Goal: Information Seeking & Learning: Learn about a topic

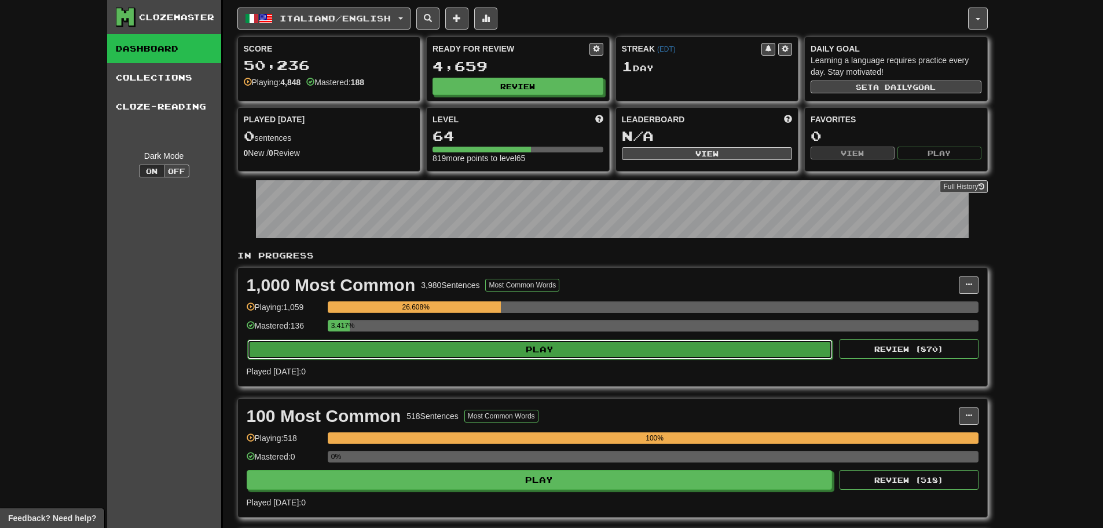
click at [503, 351] on button "Play" at bounding box center [540, 349] width 586 height 20
select select "**"
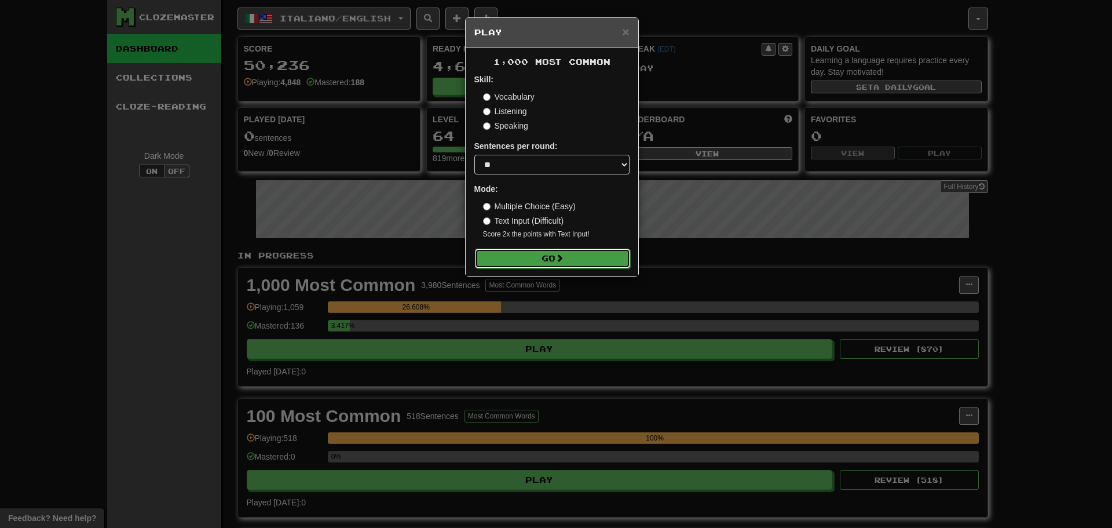
click at [557, 259] on button "Go" at bounding box center [552, 258] width 155 height 20
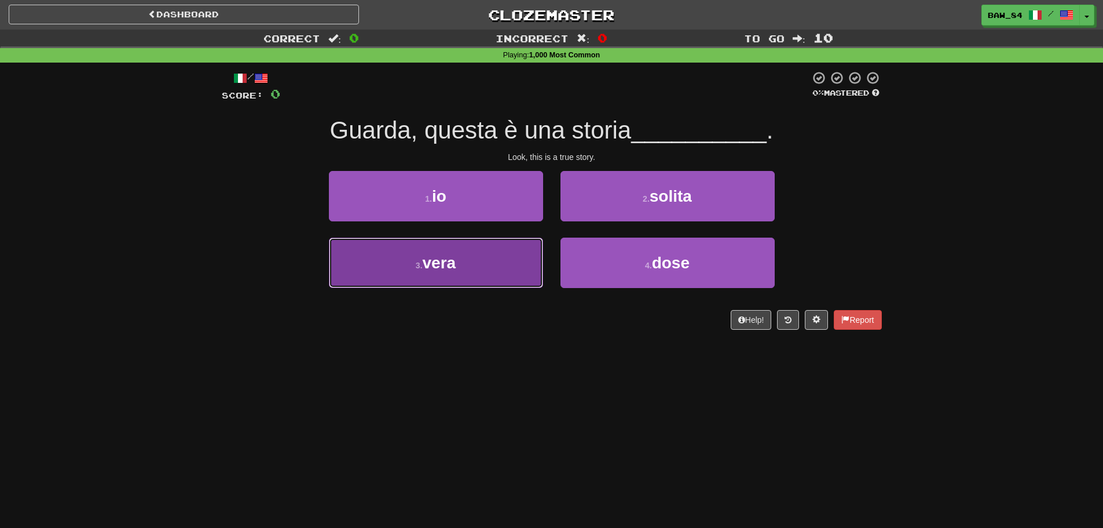
click at [489, 248] on button "3 . vera" at bounding box center [436, 262] width 214 height 50
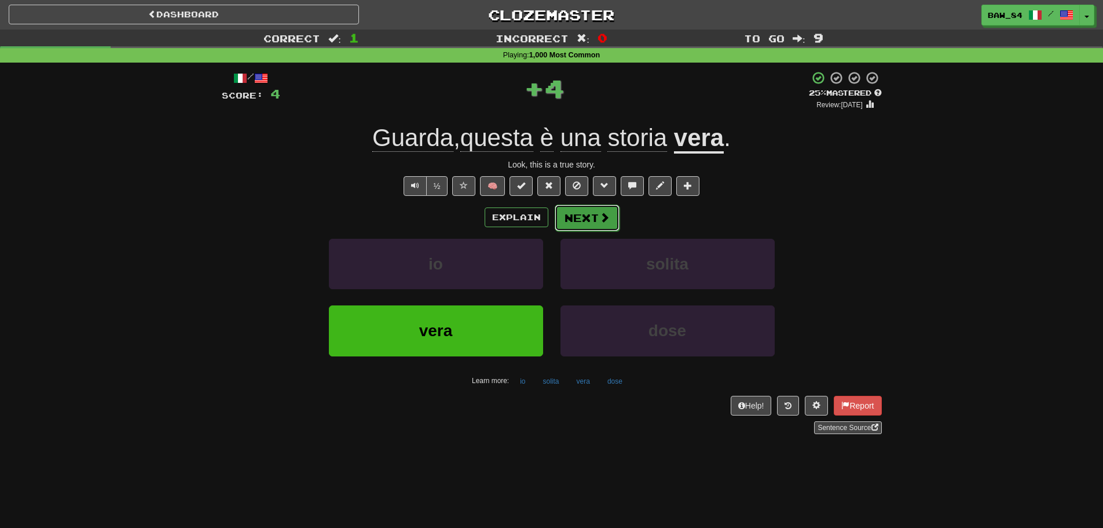
click at [595, 217] on button "Next" at bounding box center [587, 217] width 65 height 27
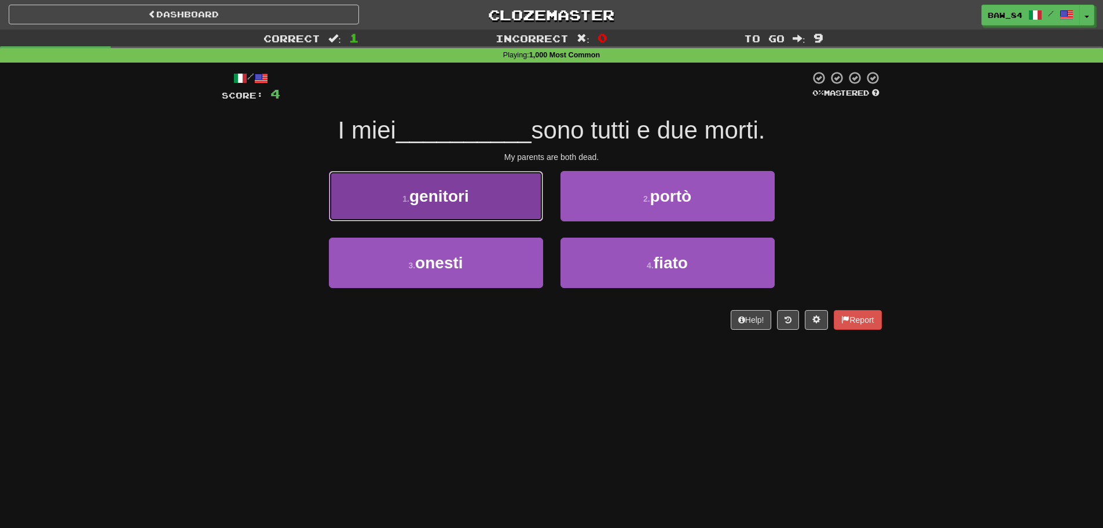
click at [505, 211] on button "1 . genitori" at bounding box center [436, 196] width 214 height 50
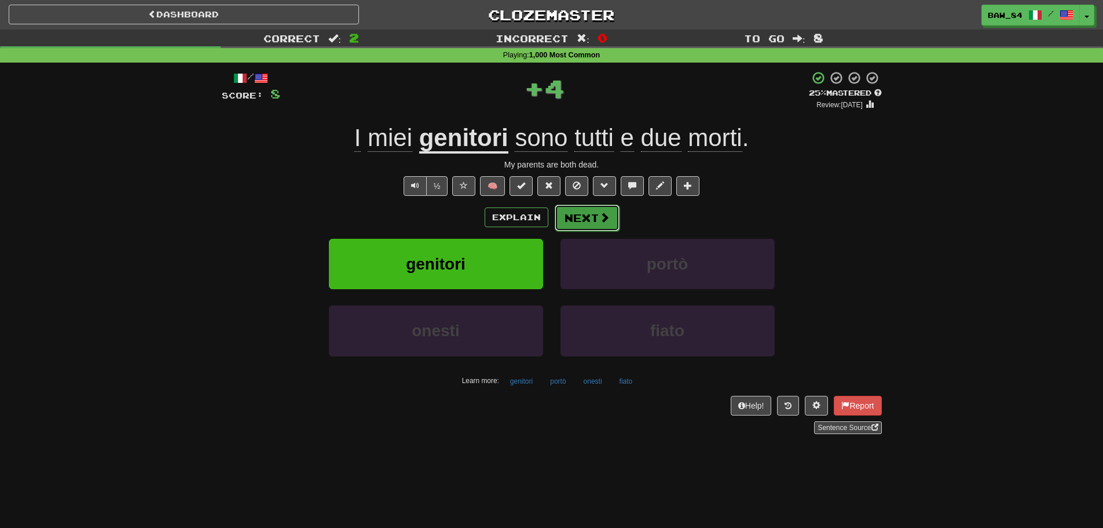
click at [574, 218] on button "Next" at bounding box center [587, 217] width 65 height 27
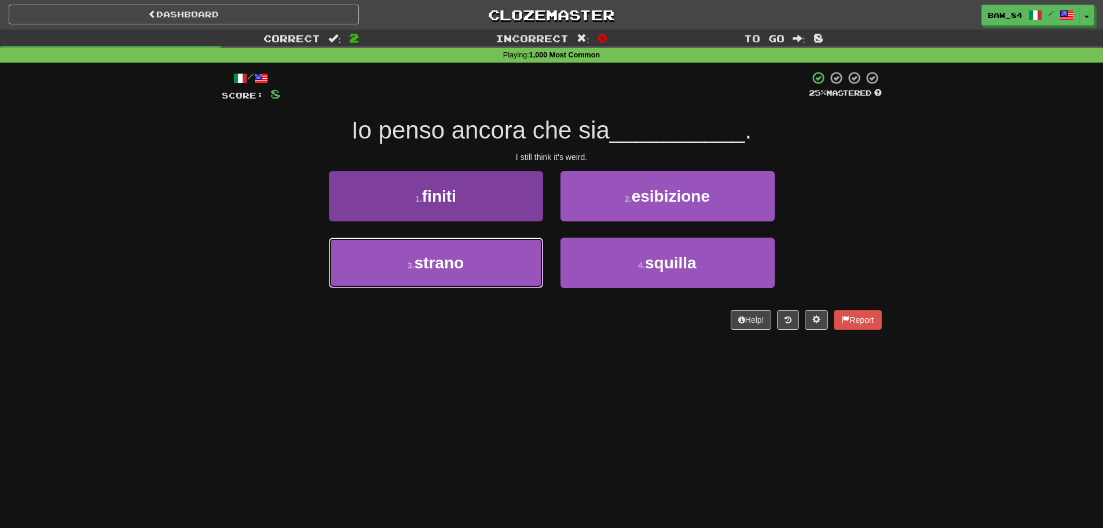
click at [495, 255] on button "3 . strano" at bounding box center [436, 262] width 214 height 50
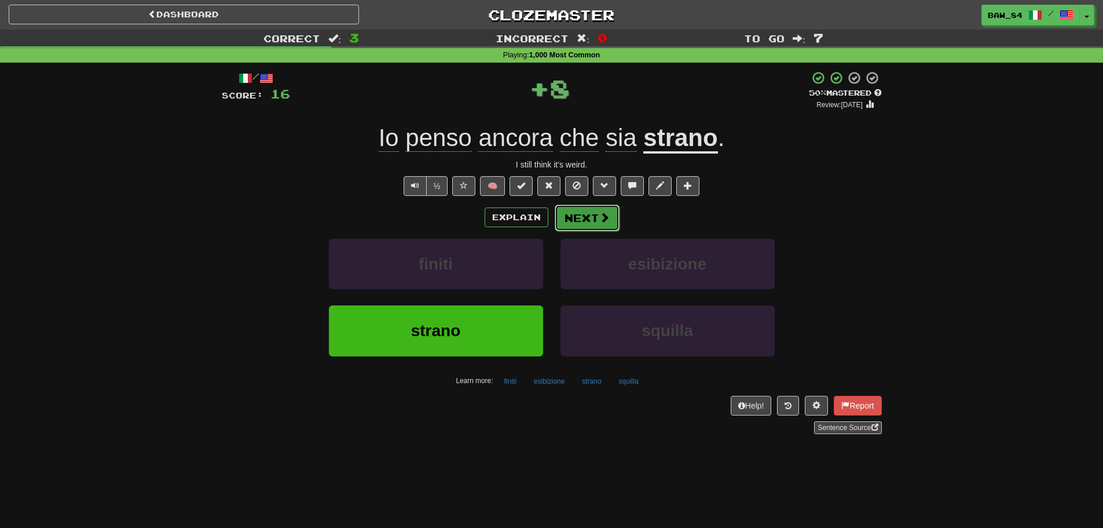
click at [573, 220] on button "Next" at bounding box center [587, 217] width 65 height 27
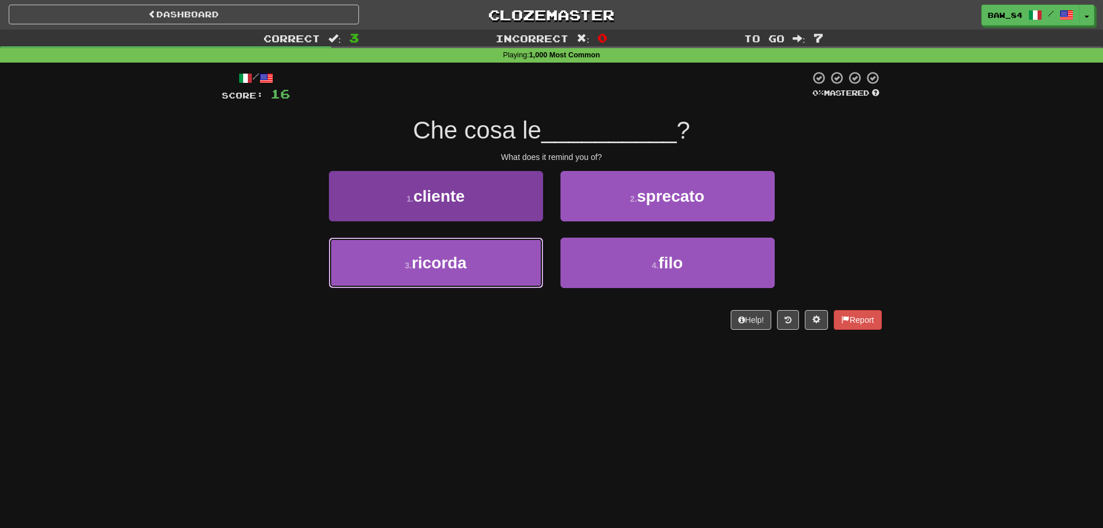
click at [537, 269] on button "3 . ricorda" at bounding box center [436, 262] width 214 height 50
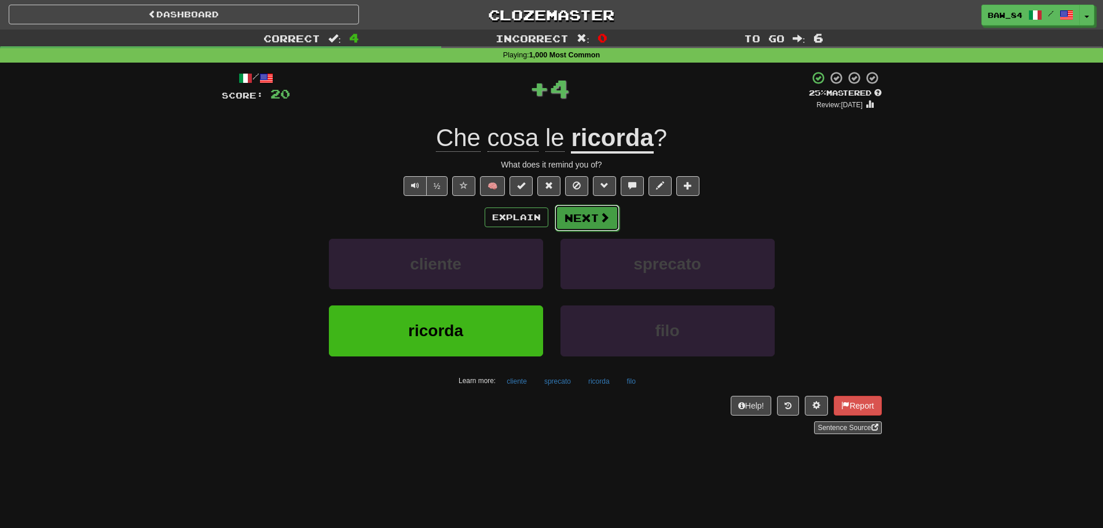
click at [596, 225] on button "Next" at bounding box center [587, 217] width 65 height 27
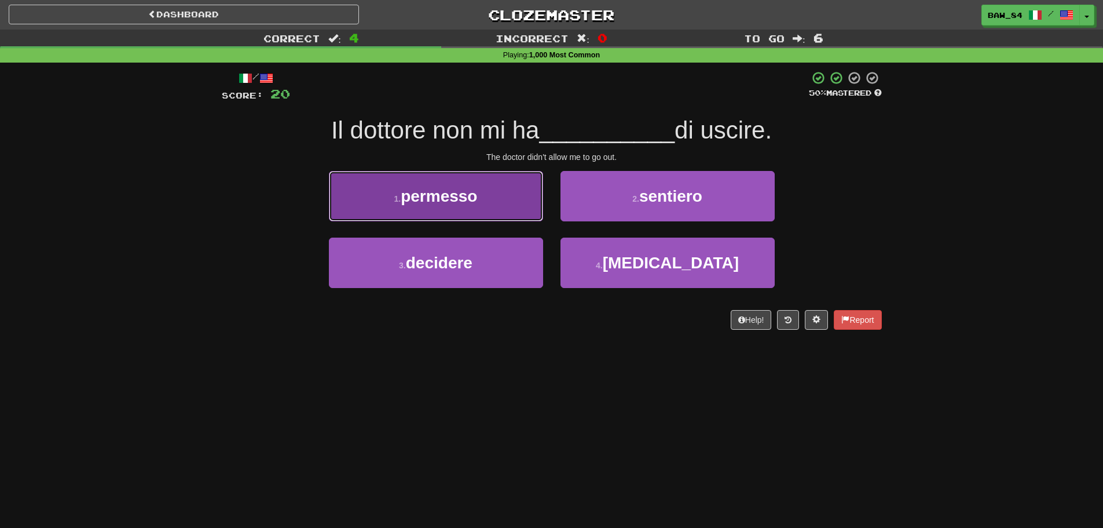
click at [500, 214] on button "1 . permesso" at bounding box center [436, 196] width 214 height 50
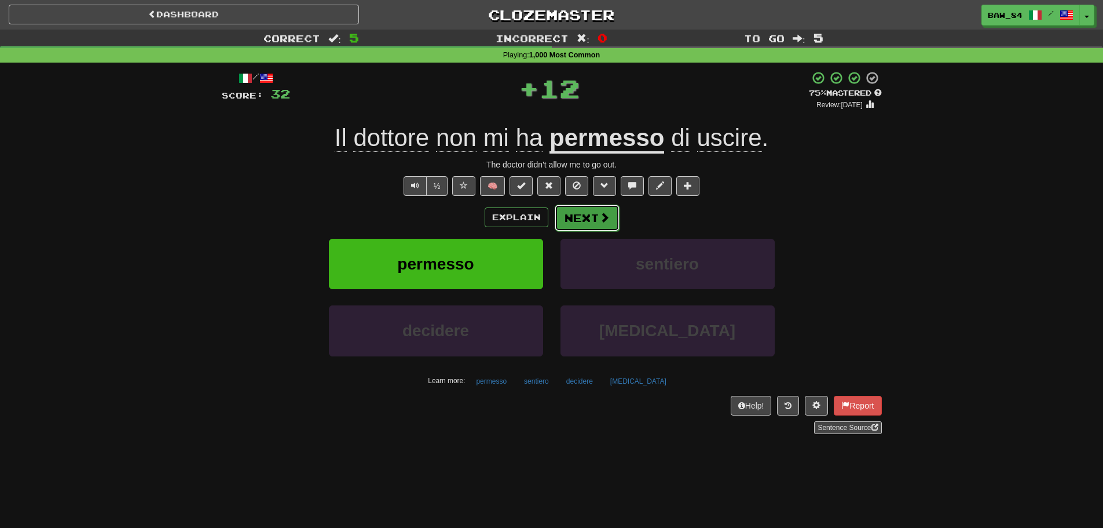
click at [581, 214] on button "Next" at bounding box center [587, 217] width 65 height 27
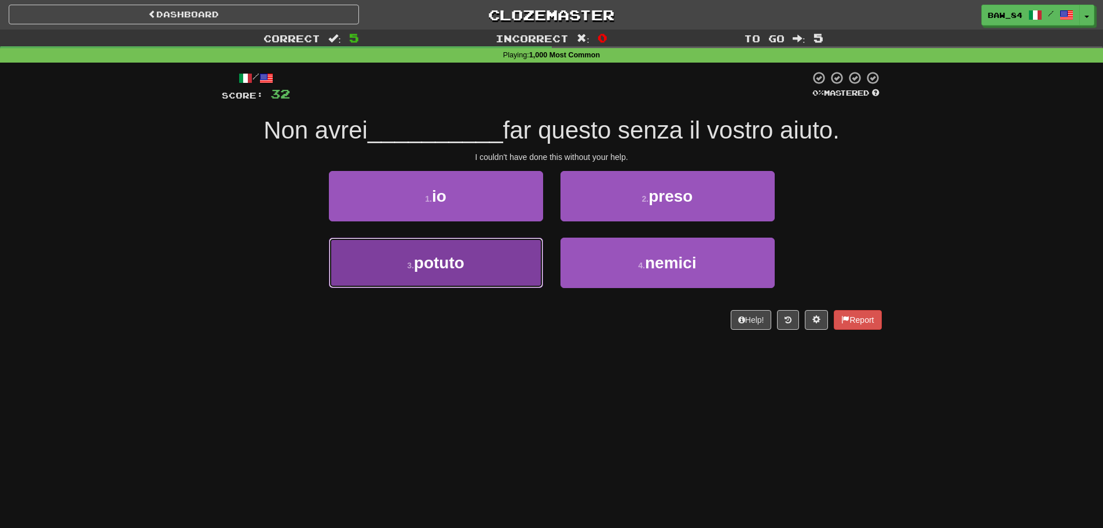
click at [499, 254] on button "3 . potuto" at bounding box center [436, 262] width 214 height 50
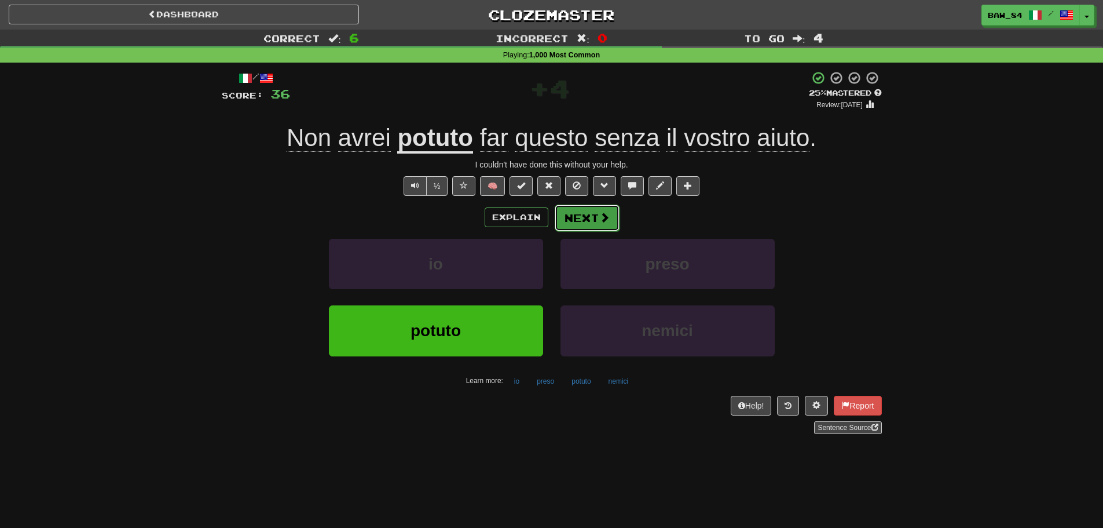
click at [584, 218] on button "Next" at bounding box center [587, 217] width 65 height 27
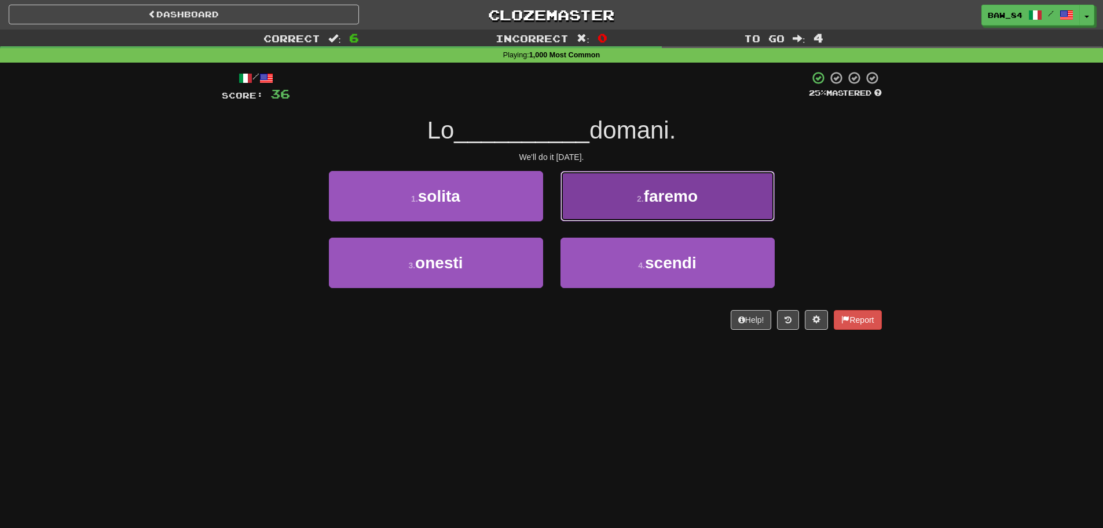
click at [623, 206] on button "2 . faremo" at bounding box center [668, 196] width 214 height 50
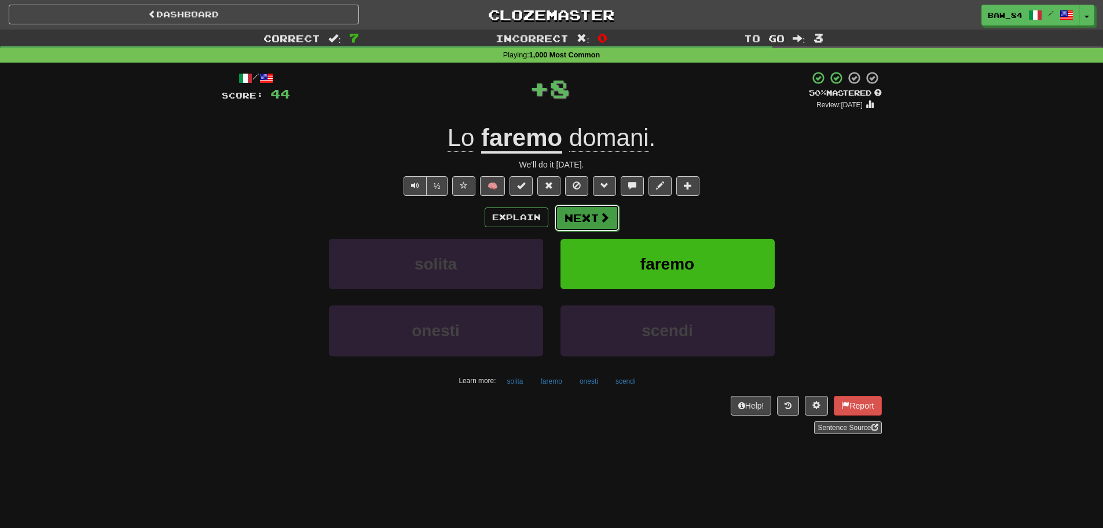
click at [587, 217] on button "Next" at bounding box center [587, 217] width 65 height 27
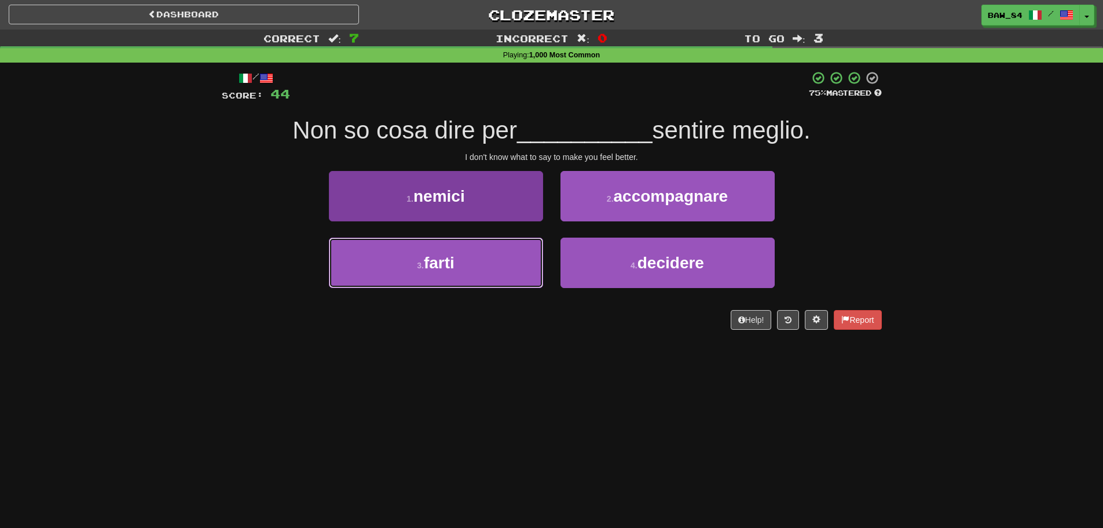
click at [497, 256] on button "3 . farti" at bounding box center [436, 262] width 214 height 50
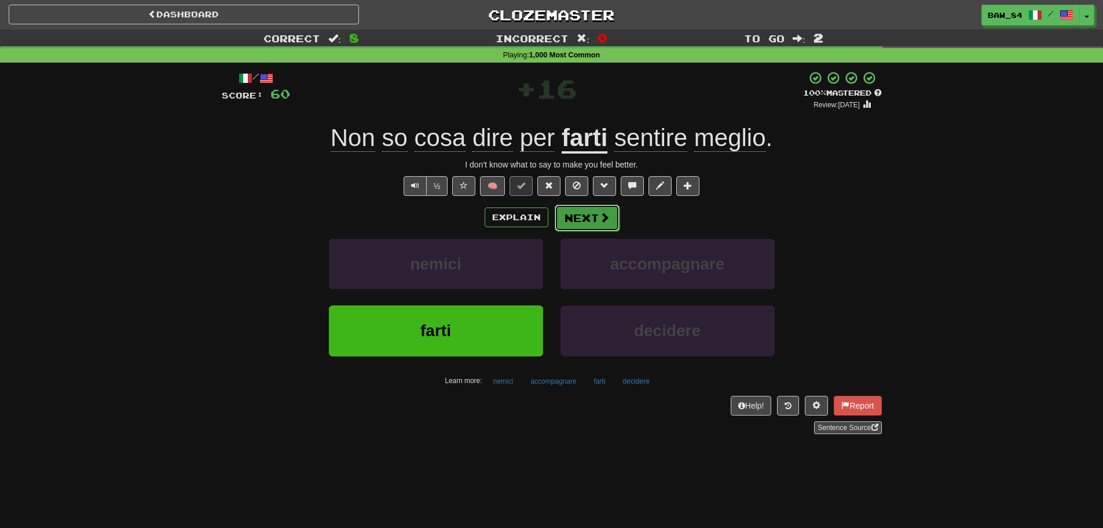
click at [578, 219] on button "Next" at bounding box center [587, 217] width 65 height 27
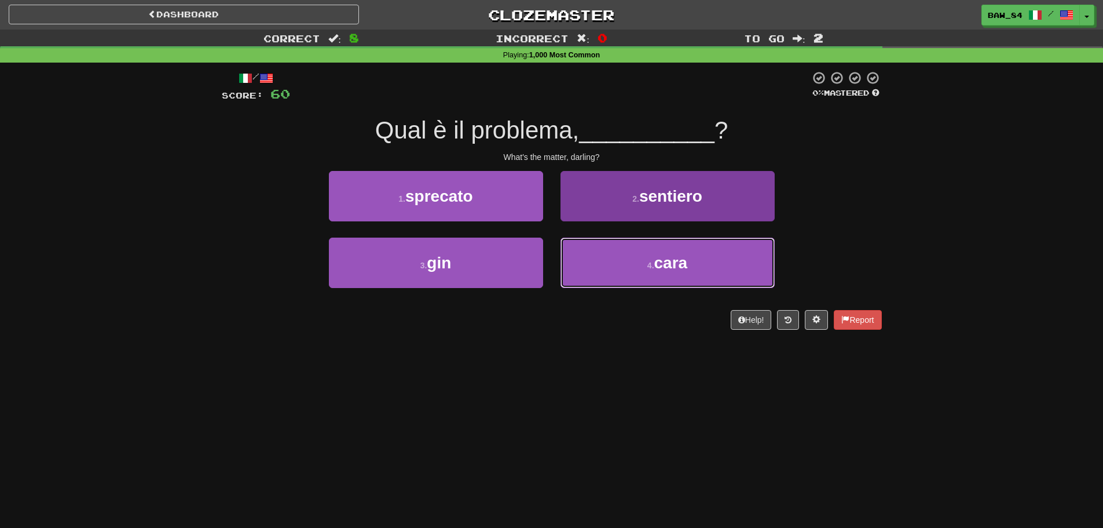
click at [627, 251] on button "4 . cara" at bounding box center [668, 262] width 214 height 50
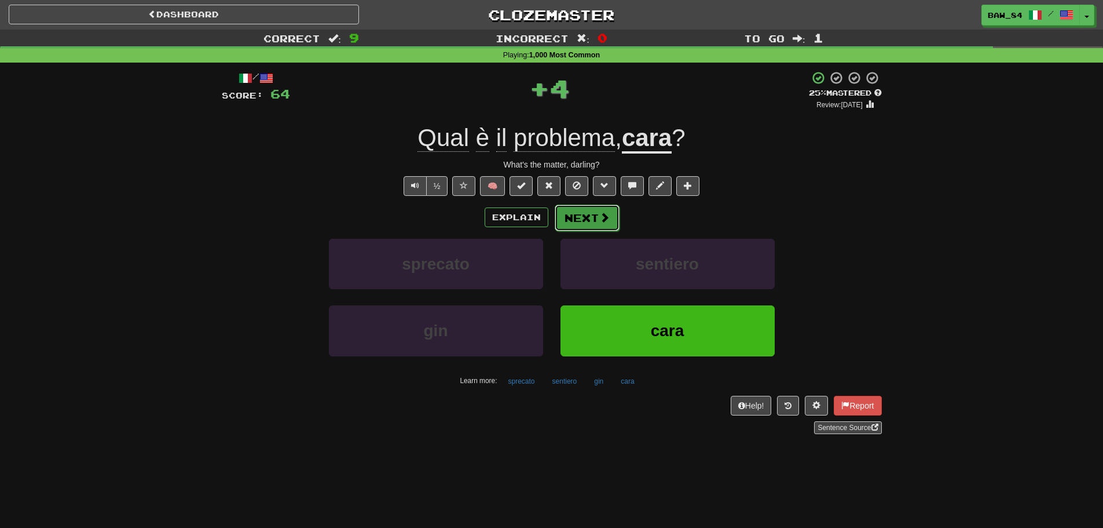
click at [604, 224] on button "Next" at bounding box center [587, 217] width 65 height 27
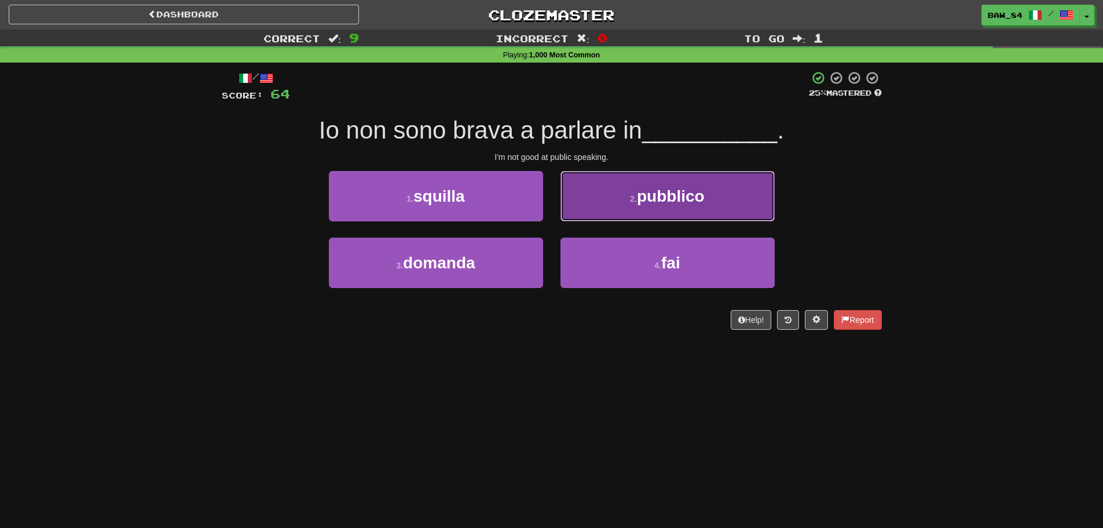
click at [611, 204] on button "2 . pubblico" at bounding box center [668, 196] width 214 height 50
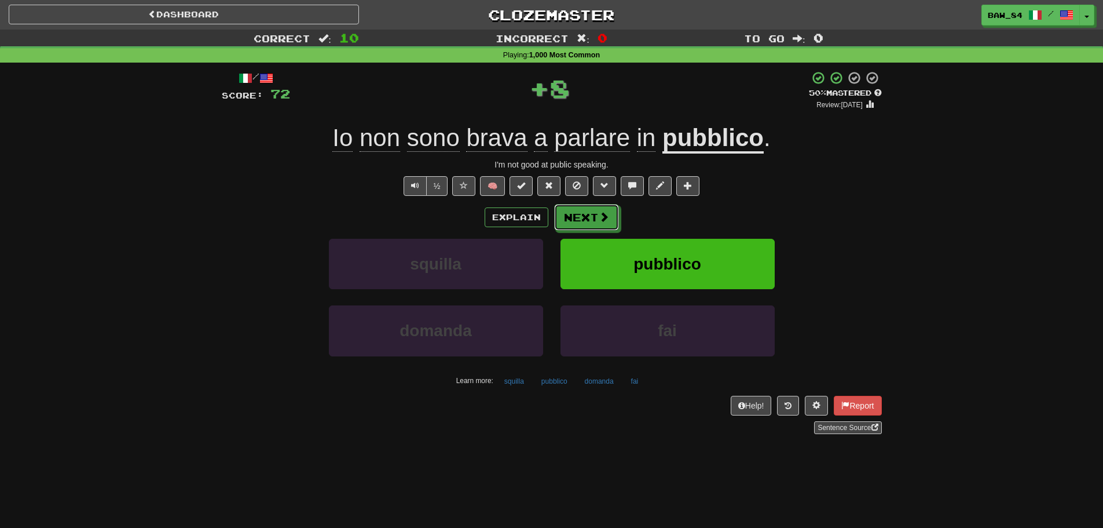
click at [596, 208] on button "Next" at bounding box center [586, 217] width 65 height 27
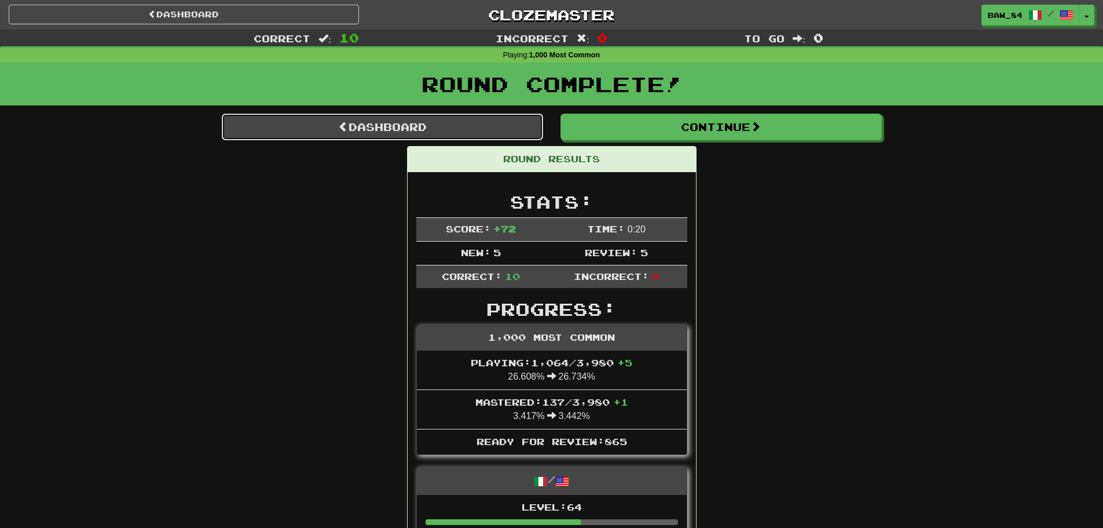
click at [430, 126] on link "Dashboard" at bounding box center [382, 126] width 321 height 27
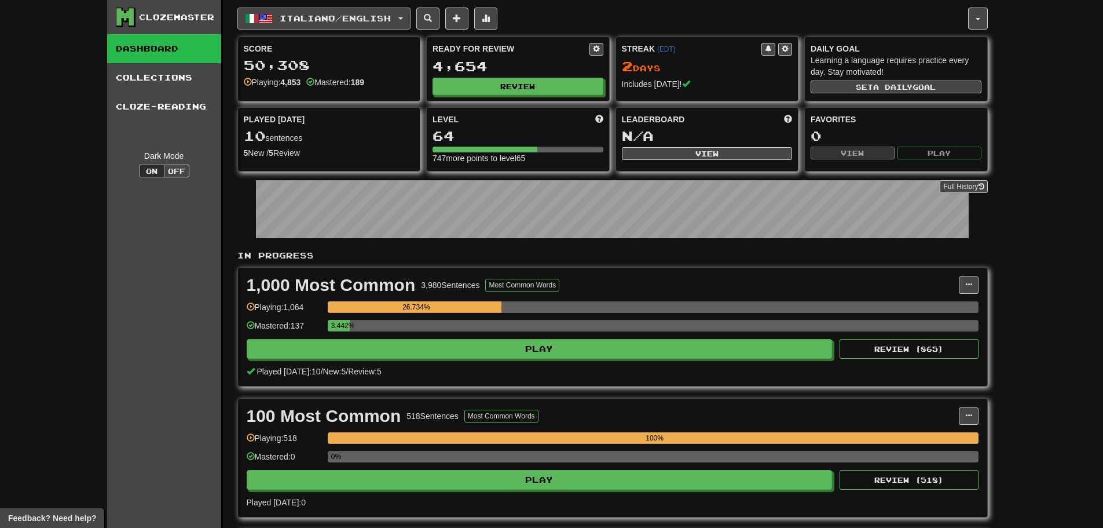
click at [365, 23] on button "Italiano / English" at bounding box center [323, 19] width 173 height 22
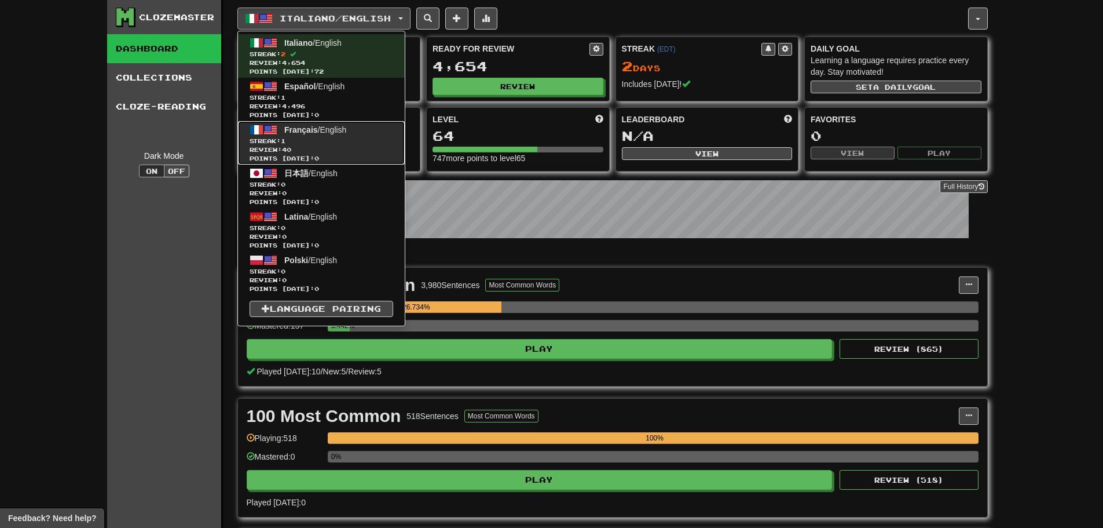
click at [346, 129] on span "Français / English" at bounding box center [315, 129] width 62 height 9
